Goal: Information Seeking & Learning: Find specific fact

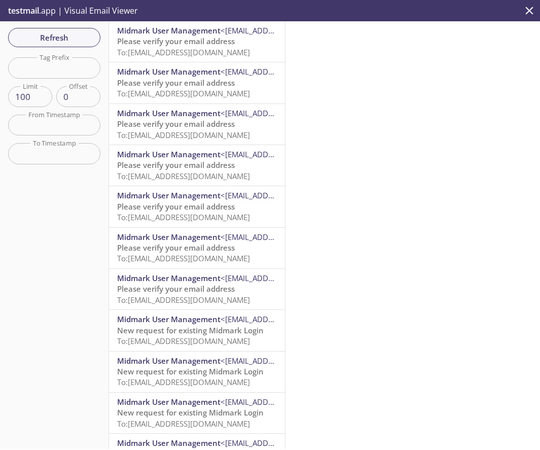
click at [68, 66] on input "text" at bounding box center [54, 67] width 92 height 21
click at [56, 44] on span "Refresh" at bounding box center [54, 37] width 76 height 13
click at [34, 38] on span "Refresh" at bounding box center [54, 37] width 76 height 13
click at [79, 37] on span "Refresh" at bounding box center [54, 37] width 76 height 13
click at [32, 31] on span "Refresh" at bounding box center [54, 37] width 76 height 13
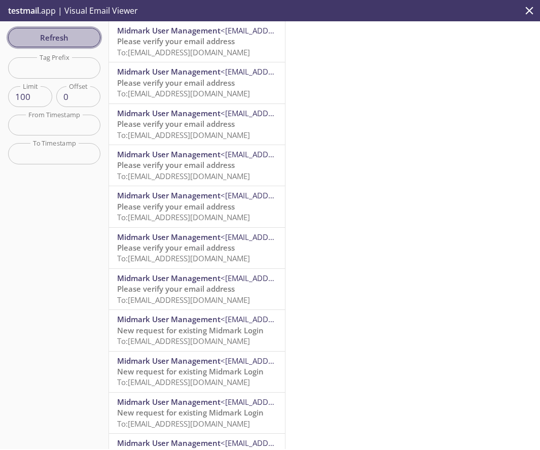
click at [64, 43] on span "Refresh" at bounding box center [54, 37] width 76 height 13
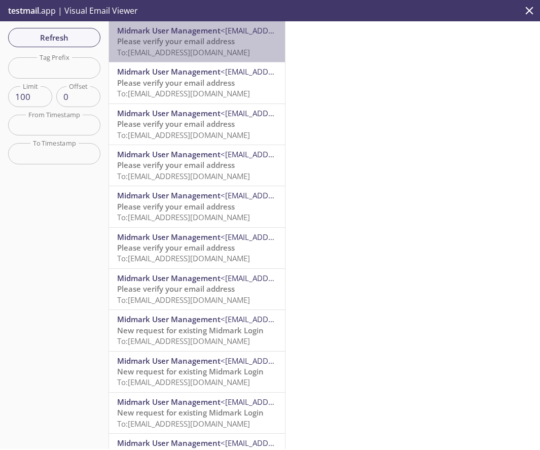
click at [172, 49] on span "To: ecommerce.kstest13@inbox.testmail.app" at bounding box center [183, 52] width 133 height 10
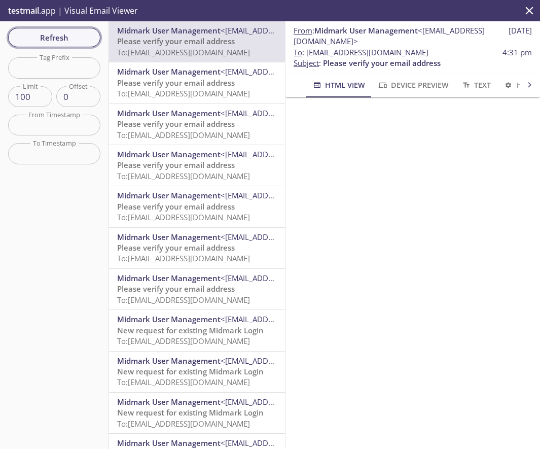
click at [64, 36] on span "Refresh" at bounding box center [54, 37] width 76 height 13
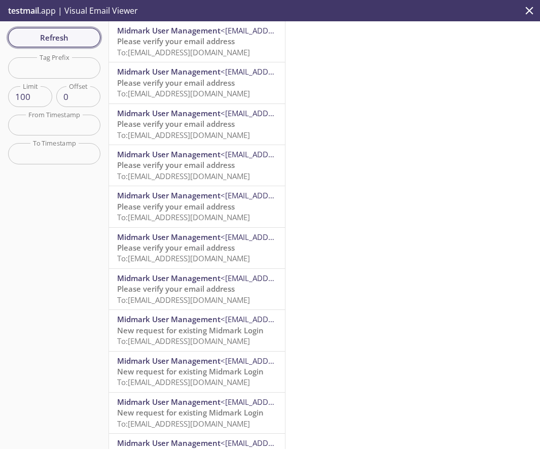
click at [64, 36] on span "Refresh" at bounding box center [54, 37] width 76 height 13
click at [67, 65] on input "text" at bounding box center [54, 67] width 92 height 21
paste input "marose.163755@inbox.testmail.app"
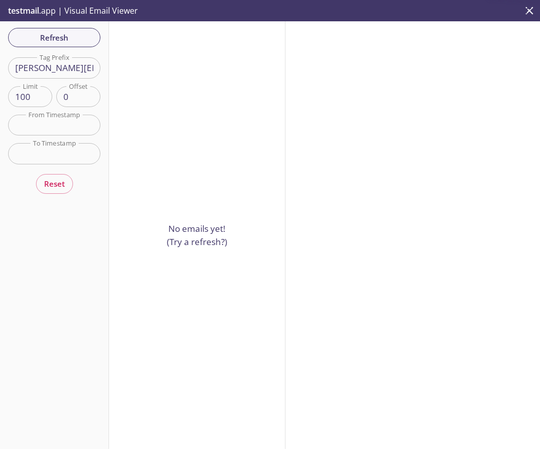
click at [29, 68] on input "marose.163755@inbox.testmail.app" at bounding box center [54, 67] width 92 height 21
drag, startPoint x: 76, startPoint y: 68, endPoint x: 174, endPoint y: 68, distance: 98.4
click at [174, 68] on div "Refresh Filters Tag Prefix marose.163755@inbox.testmail.app Tag Prefix Limit 10…" at bounding box center [270, 235] width 540 height 428
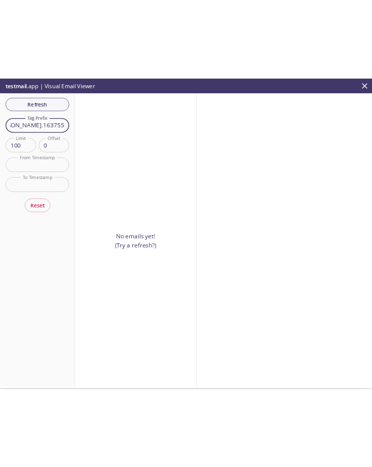
scroll to position [0, 0]
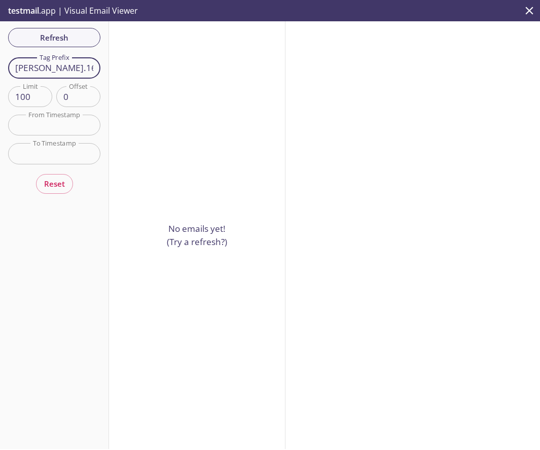
type input "marose.163755"
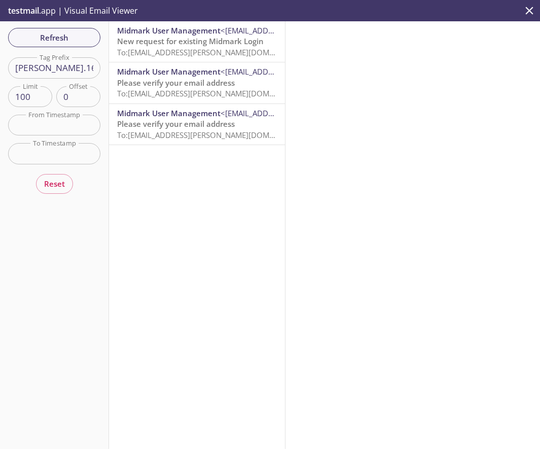
click at [205, 42] on span "New request for existing Midmark Login" at bounding box center [190, 41] width 147 height 10
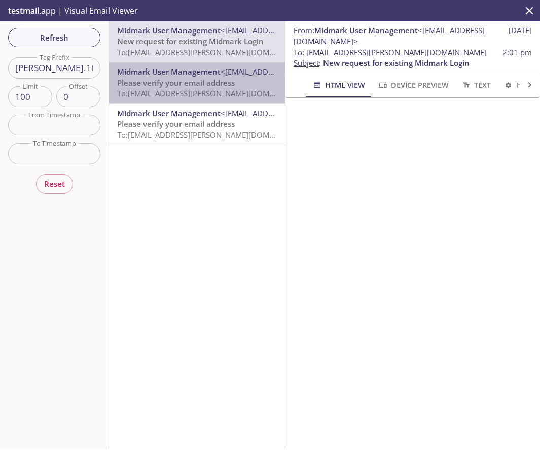
click at [184, 76] on span "Midmark User Management" at bounding box center [168, 71] width 103 height 10
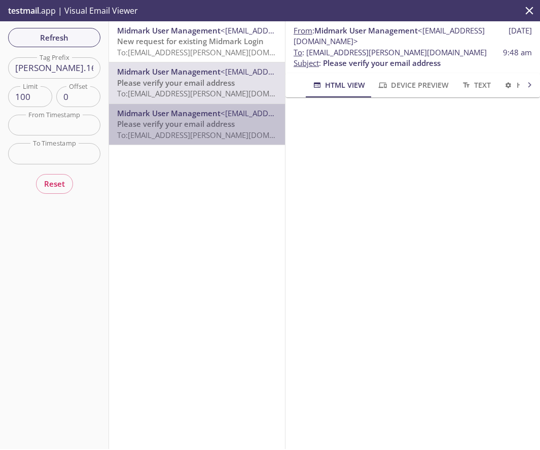
click at [175, 115] on span "Midmark User Management" at bounding box center [168, 113] width 103 height 10
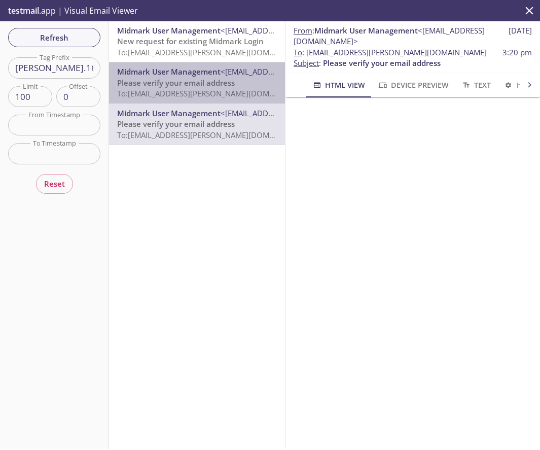
click at [164, 90] on span "To: ecommerce.marose.163755two@inbox.testmail.app" at bounding box center [212, 93] width 191 height 10
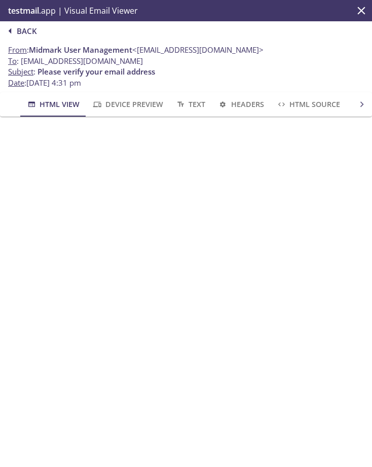
click at [24, 32] on span "Back" at bounding box center [20, 30] width 32 height 13
click at [28, 33] on span "Back" at bounding box center [20, 30] width 32 height 13
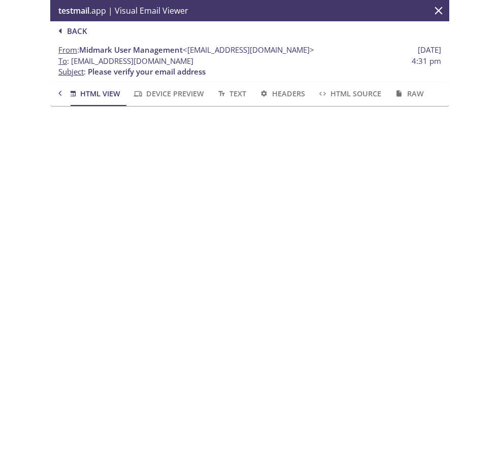
scroll to position [0, 0]
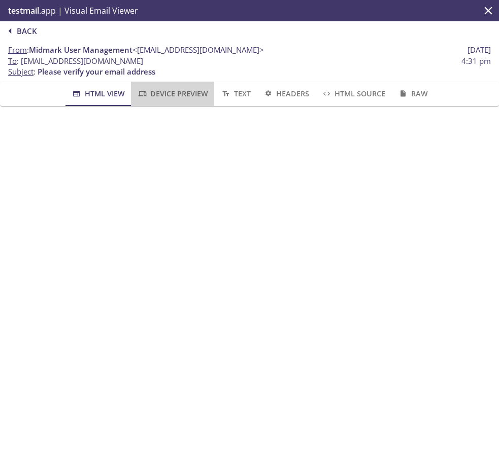
click at [188, 94] on span "Device Preview" at bounding box center [172, 93] width 71 height 13
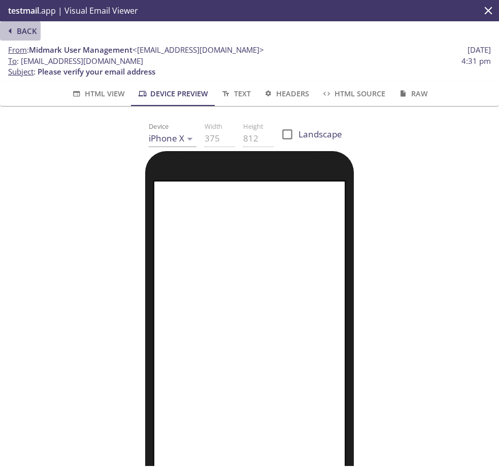
click at [12, 28] on icon "button" at bounding box center [10, 30] width 13 height 13
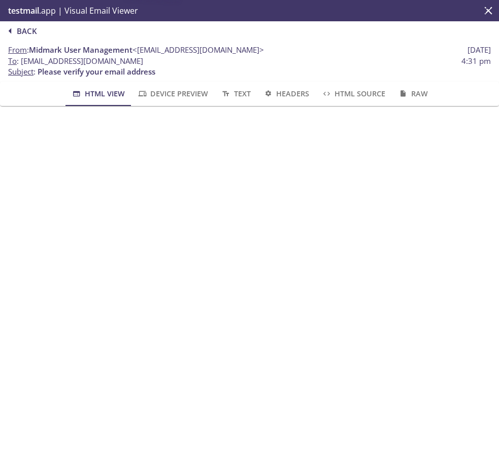
click at [12, 28] on icon "button" at bounding box center [10, 30] width 13 height 13
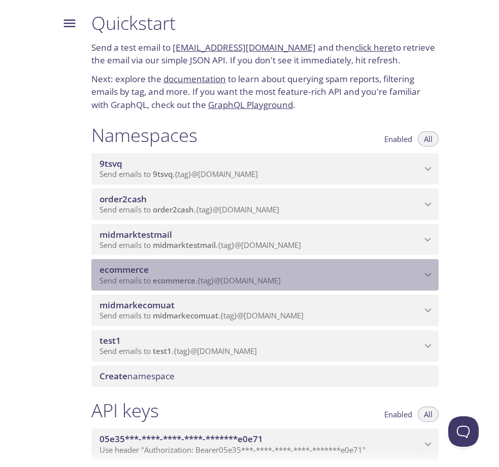
click at [136, 272] on span "ecommerce" at bounding box center [123, 270] width 49 height 12
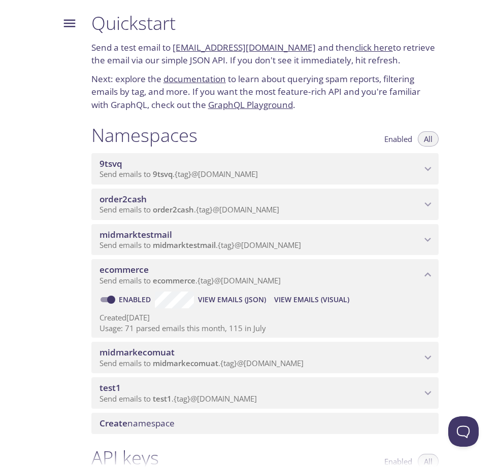
click at [286, 301] on span "View Emails (Visual)" at bounding box center [311, 300] width 75 height 12
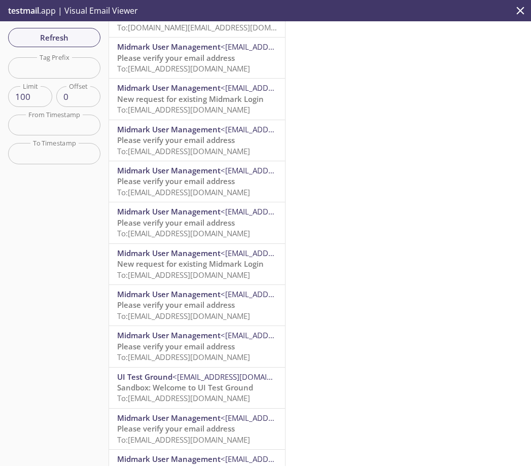
scroll to position [1180, 0]
click at [203, 107] on span "To: [EMAIL_ADDRESS][DOMAIN_NAME]" at bounding box center [183, 109] width 133 height 10
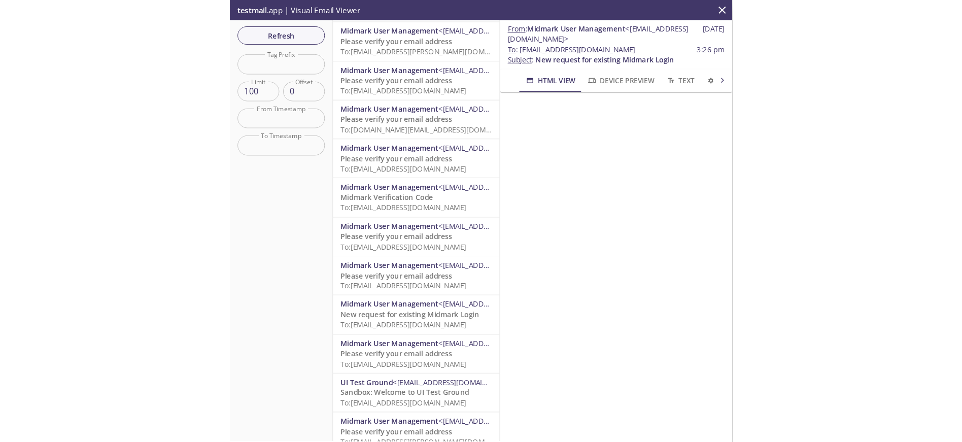
scroll to position [2885, 0]
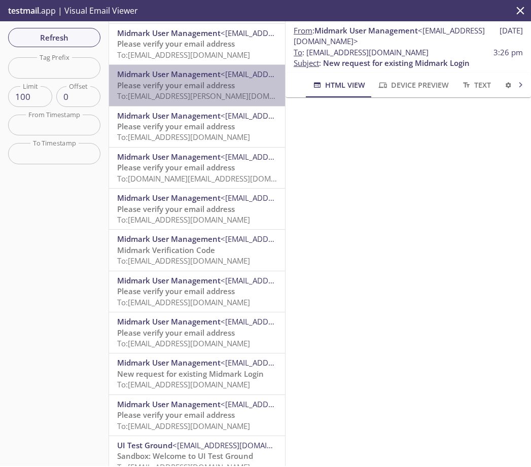
click at [231, 103] on div "Midmark User Management <[EMAIL_ADDRESS][DOMAIN_NAME]> Please verify your email…" at bounding box center [197, 85] width 176 height 41
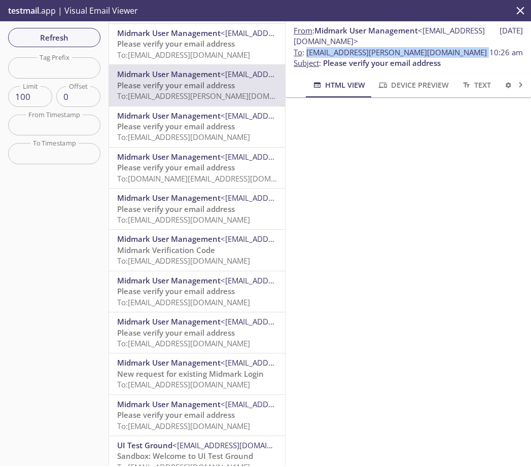
drag, startPoint x: 307, startPoint y: 54, endPoint x: 488, endPoint y: 52, distance: 180.6
click at [487, 52] on span "To : [EMAIL_ADDRESS][PERSON_NAME][DOMAIN_NAME] 10:26 am" at bounding box center [408, 52] width 229 height 11
copy span "[EMAIL_ADDRESS][PERSON_NAME][DOMAIN_NAME]"
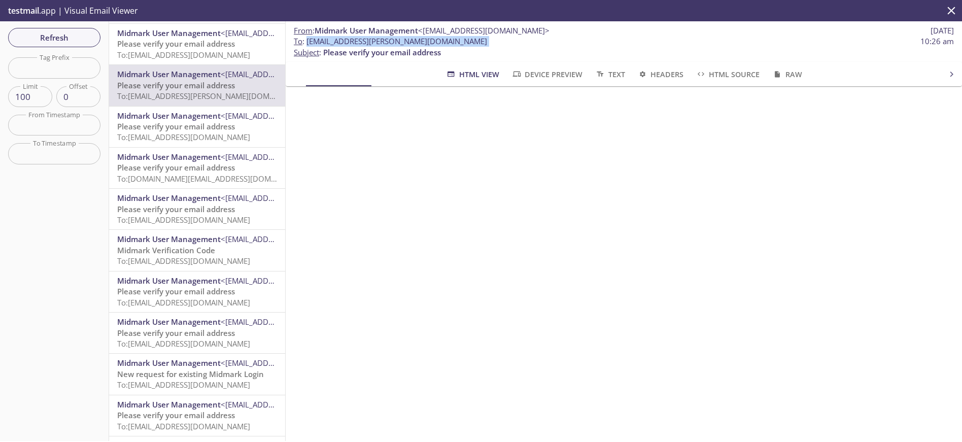
scroll to position [2885, 0]
click at [65, 39] on span "Refresh" at bounding box center [54, 37] width 76 height 13
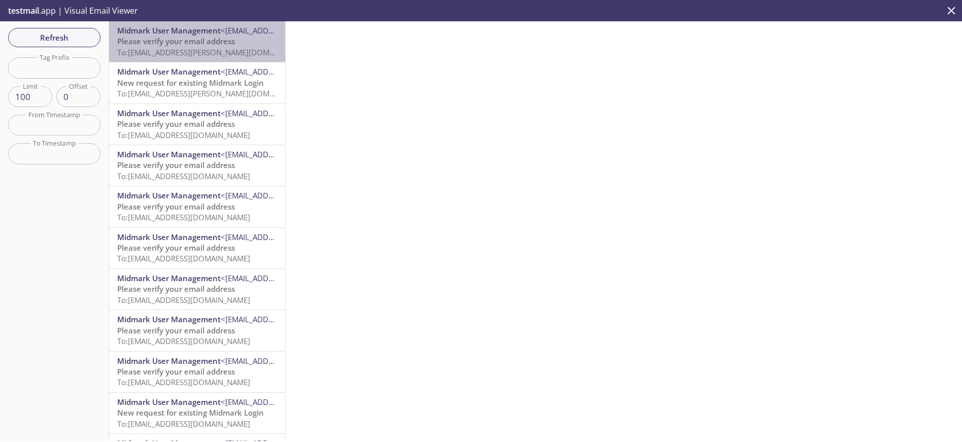
click at [228, 52] on span "To: [EMAIL_ADDRESS][PERSON_NAME][DOMAIN_NAME]" at bounding box center [212, 52] width 191 height 10
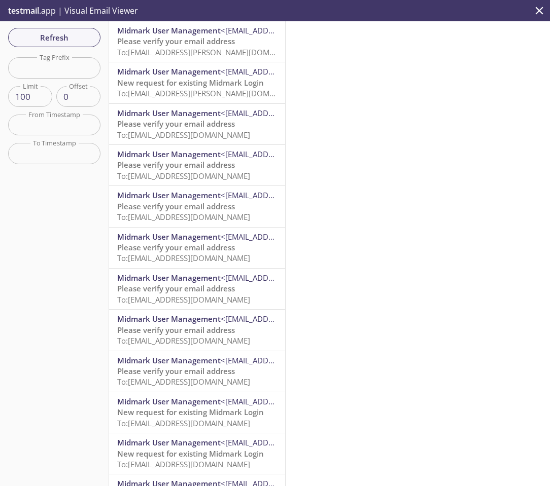
click at [182, 46] on span "Please verify your email address" at bounding box center [176, 41] width 118 height 10
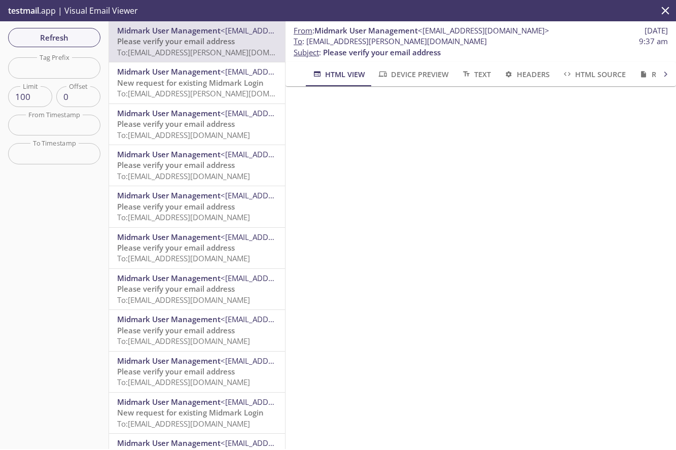
drag, startPoint x: 307, startPoint y: 42, endPoint x: 482, endPoint y: 45, distance: 175.0
click at [482, 45] on span "To : [EMAIL_ADDRESS][PERSON_NAME][DOMAIN_NAME]" at bounding box center [390, 41] width 193 height 11
copy span "[EMAIL_ADDRESS][PERSON_NAME][DOMAIN_NAME]"
